Goal: Information Seeking & Learning: Learn about a topic

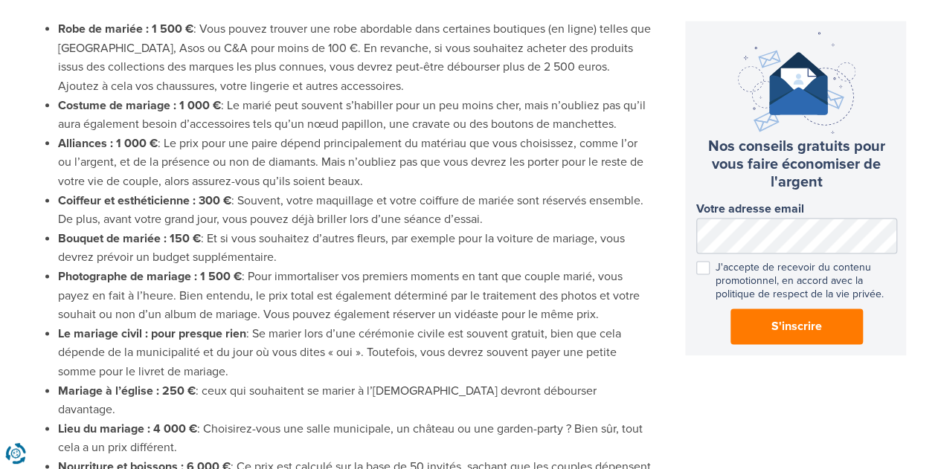
scroll to position [893, 0]
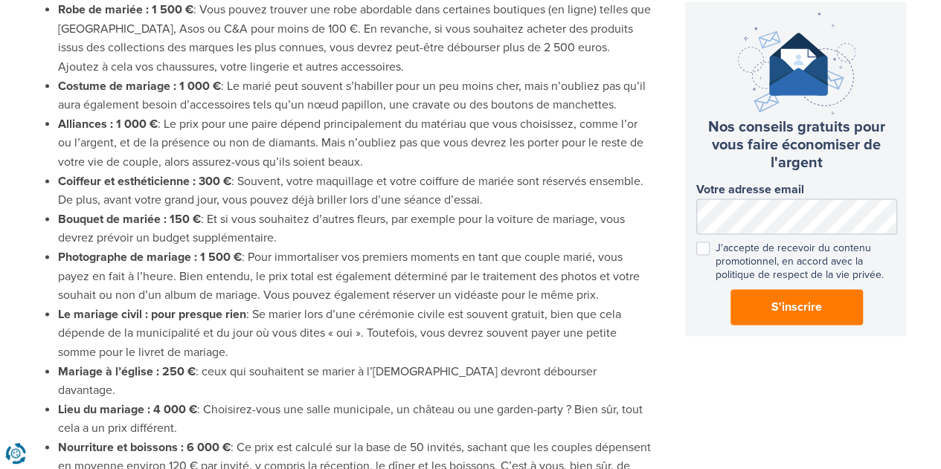
drag, startPoint x: 220, startPoint y: 239, endPoint x: 306, endPoint y: 238, distance: 85.6
click at [306, 238] on li "Bouquet de mariée : 150 € : Et si vous souhaitez d’autres fleurs, par exemple p…" at bounding box center [355, 230] width 595 height 38
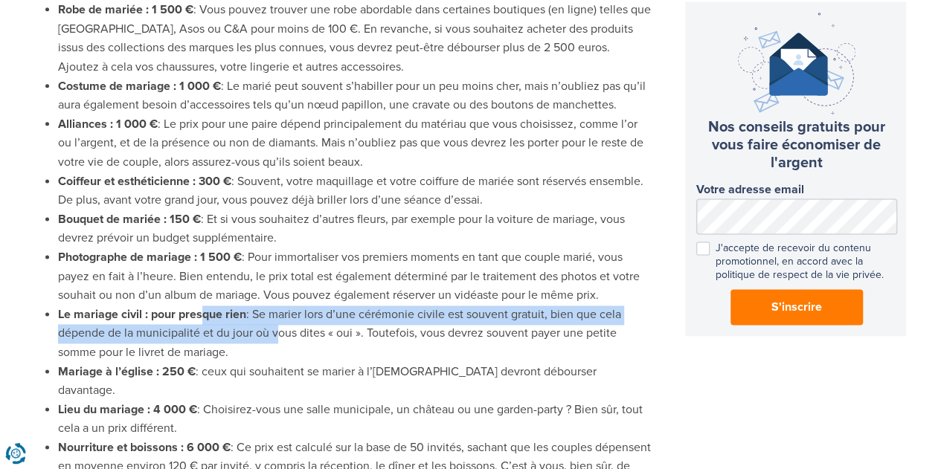
drag, startPoint x: 200, startPoint y: 318, endPoint x: 266, endPoint y: 327, distance: 66.1
click at [266, 327] on li "Le mariage civil : pour presque rien : Se marier lors d’une cérémonie civile es…" at bounding box center [355, 334] width 595 height 57
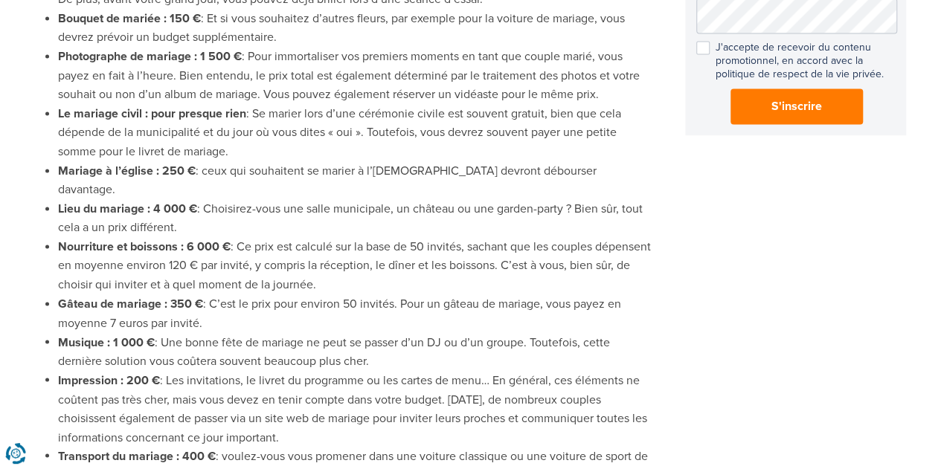
scroll to position [1116, 0]
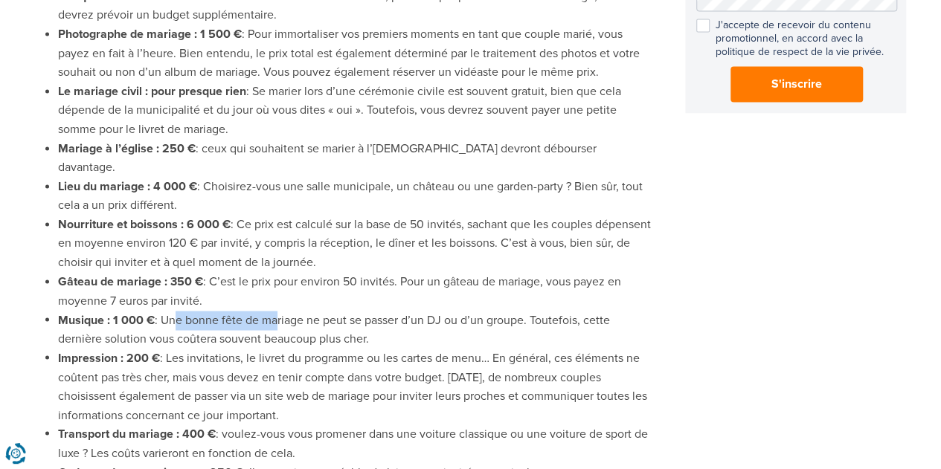
drag, startPoint x: 171, startPoint y: 298, endPoint x: 271, endPoint y: 306, distance: 100.0
click at [271, 311] on li "Musique : 1 000 € : Une bonne fête de mariage ne peut se passer d’un DJ ou d’un…" at bounding box center [355, 330] width 595 height 38
drag, startPoint x: 161, startPoint y: 301, endPoint x: 376, endPoint y: 315, distance: 214.8
click at [376, 315] on li "Musique : 1 000 € : Une bonne fête de mariage ne peut se passer d’un DJ ou d’un…" at bounding box center [355, 330] width 595 height 38
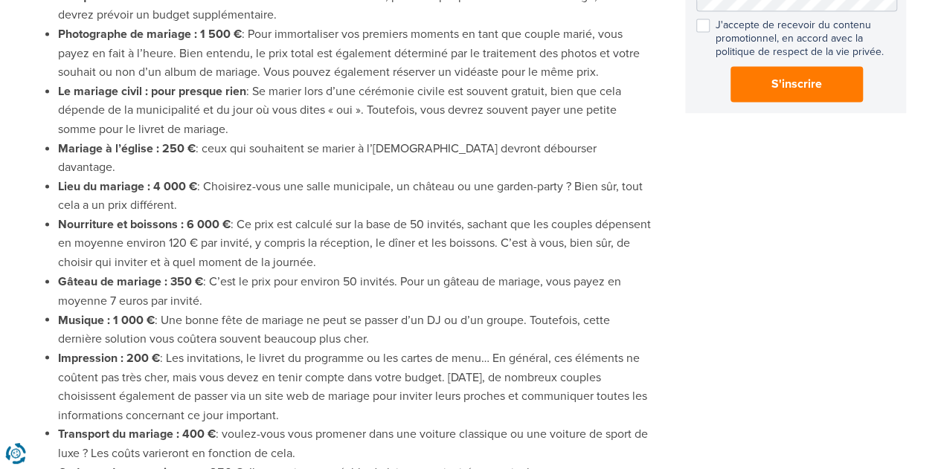
click at [376, 315] on li "Musique : 1 000 € : Une bonne fête de mariage ne peut se passer d’un DJ ou d’un…" at bounding box center [355, 330] width 595 height 38
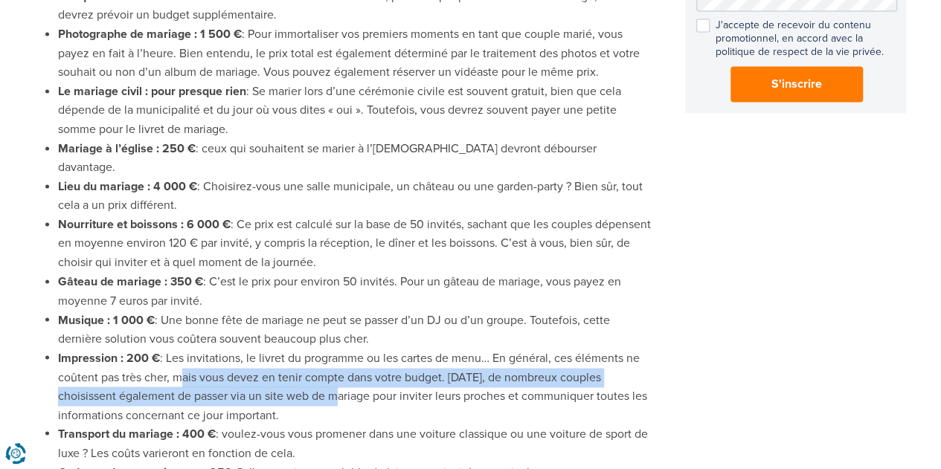
drag, startPoint x: 173, startPoint y: 353, endPoint x: 301, endPoint y: 369, distance: 129.0
click at [301, 369] on li "Impression : 200 € : Les invitations, le livret du programme ou les cartes de m…" at bounding box center [355, 387] width 595 height 76
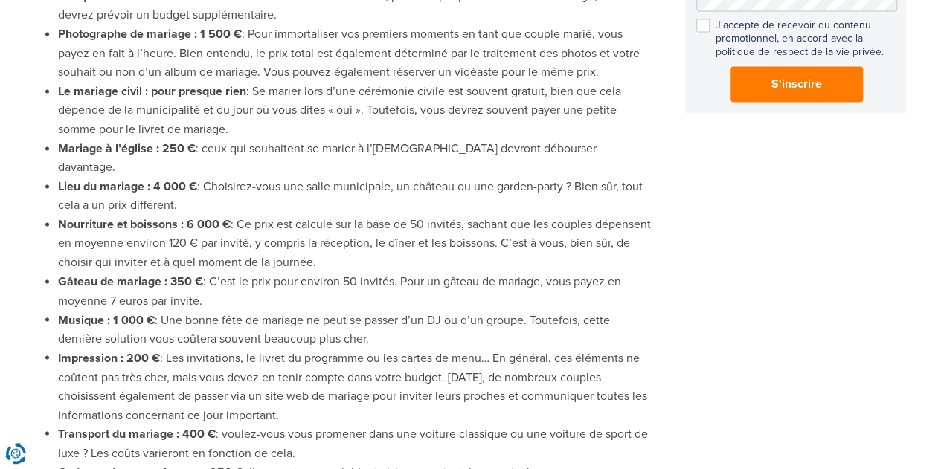
click at [378, 394] on li "Impression : 200 € : Les invitations, le livret du programme ou les cartes de m…" at bounding box center [355, 387] width 595 height 76
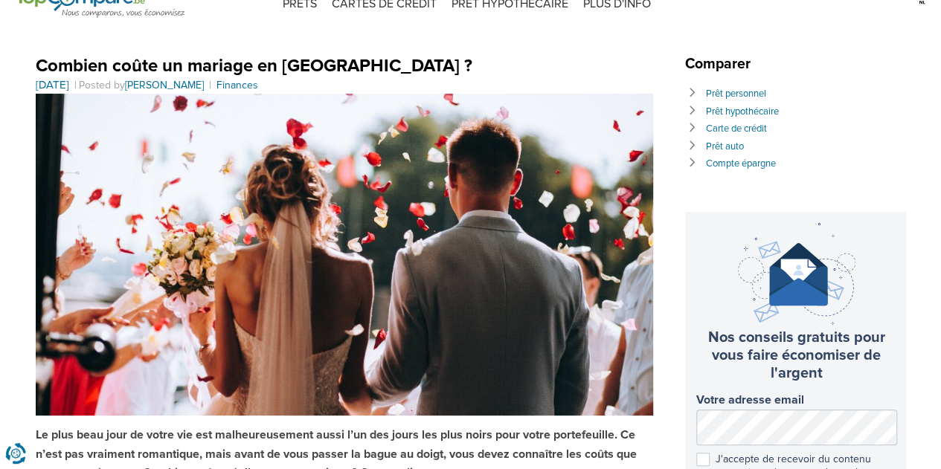
scroll to position [0, 0]
